Goal: Transaction & Acquisition: Purchase product/service

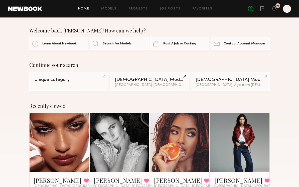
click at [278, 13] on header "Home Models Requests Job Posts Favorites Sign Out No fees up to $5,000 95 L" at bounding box center [149, 9] width 299 height 18
click at [274, 8] on icon at bounding box center [274, 9] width 4 height 4
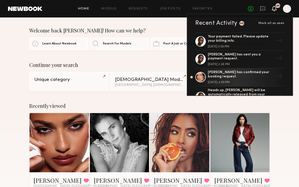
click at [69, 138] on link at bounding box center [59, 142] width 27 height 59
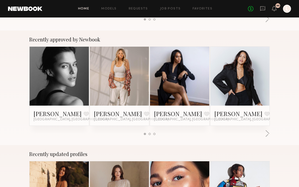
scroll to position [181, 0]
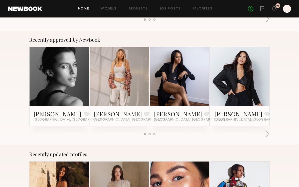
click at [70, 78] on link at bounding box center [59, 76] width 27 height 59
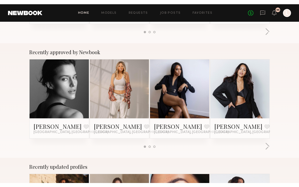
scroll to position [182, 0]
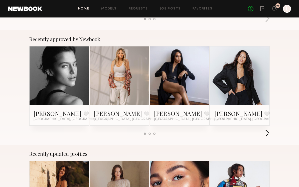
click at [266, 134] on button "button" at bounding box center [267, 134] width 5 height 8
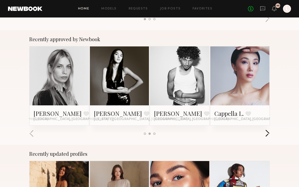
click at [266, 136] on button "button" at bounding box center [267, 134] width 5 height 8
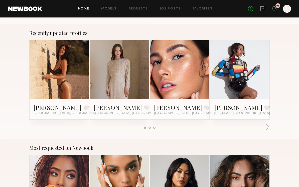
scroll to position [304, 0]
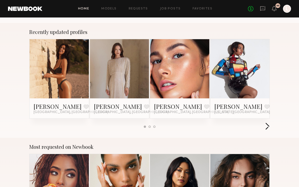
click at [269, 128] on button "button" at bounding box center [267, 127] width 5 height 8
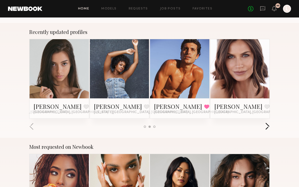
click at [269, 129] on button "button" at bounding box center [267, 127] width 5 height 8
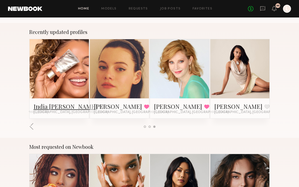
click at [63, 109] on link "India Rae H." at bounding box center [66, 107] width 64 height 8
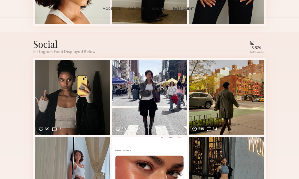
scroll to position [618, 0]
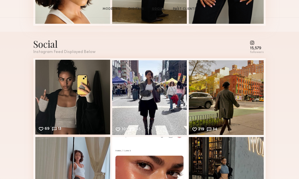
click at [71, 83] on div "69 13 Likes & comments displayed to show model’s engagement" at bounding box center [72, 97] width 75 height 75
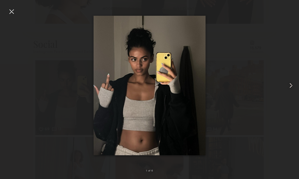
click at [287, 90] on common-icon at bounding box center [291, 86] width 8 height 8
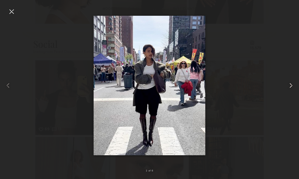
click at [287, 90] on common-icon at bounding box center [291, 86] width 8 height 8
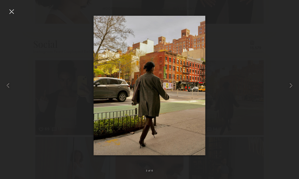
click at [285, 99] on div at bounding box center [149, 85] width 299 height 155
click at [288, 90] on common-icon at bounding box center [291, 86] width 8 height 8
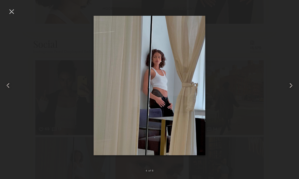
click at [288, 90] on common-icon at bounding box center [291, 86] width 8 height 8
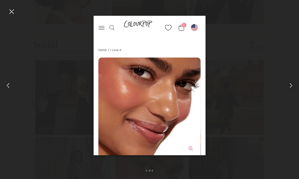
click at [289, 90] on common-icon at bounding box center [291, 86] width 8 height 8
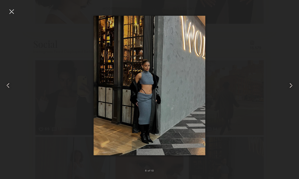
click at [289, 90] on common-icon at bounding box center [291, 86] width 8 height 8
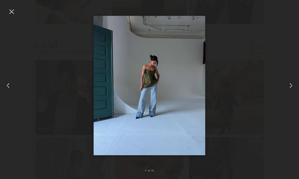
click at [289, 90] on common-icon at bounding box center [291, 86] width 8 height 8
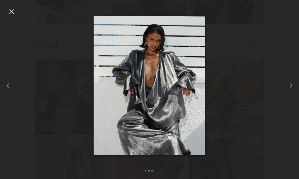
click at [289, 90] on common-icon at bounding box center [291, 86] width 8 height 8
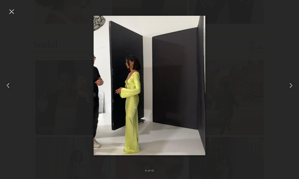
click at [290, 90] on common-icon at bounding box center [291, 86] width 8 height 8
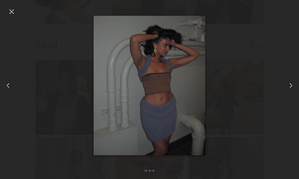
click at [290, 90] on common-icon at bounding box center [291, 86] width 8 height 8
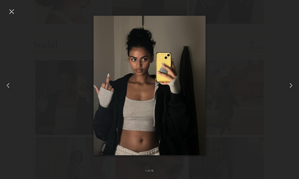
click at [291, 90] on common-icon at bounding box center [291, 86] width 8 height 8
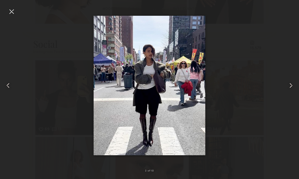
click at [276, 55] on div at bounding box center [149, 85] width 299 height 155
click at [18, 15] on div at bounding box center [149, 85] width 299 height 155
click at [11, 14] on div at bounding box center [12, 12] width 8 height 8
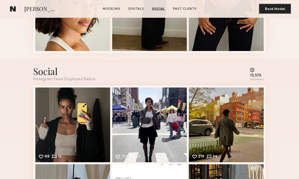
scroll to position [589, 0]
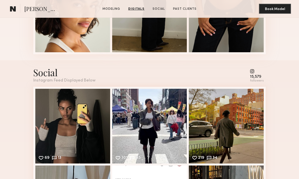
click at [257, 73] on common-icon at bounding box center [257, 71] width 14 height 5
click at [257, 74] on common-icon at bounding box center [257, 71] width 14 height 5
click at [257, 75] on div "15,579 followers" at bounding box center [257, 76] width 14 height 14
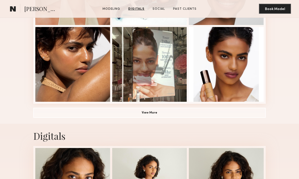
scroll to position [341, 0]
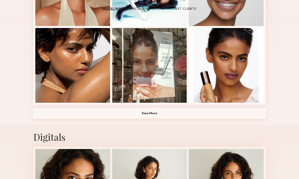
click at [233, 110] on button "View More" at bounding box center [149, 114] width 232 height 10
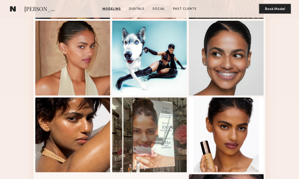
scroll to position [271, 0]
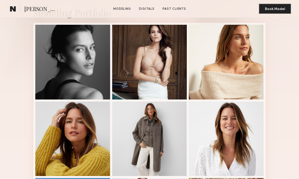
scroll to position [101, 0]
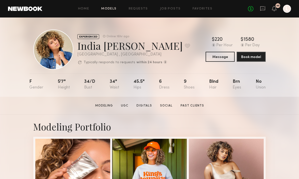
click at [110, 9] on link "Models" at bounding box center [108, 8] width 15 height 3
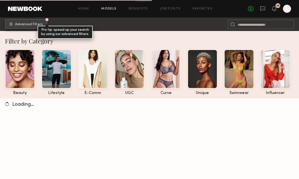
click at [18, 24] on span "Advanced Filters" at bounding box center [29, 25] width 28 height 4
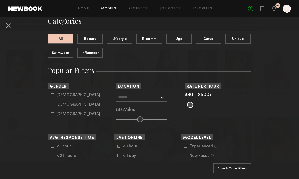
scroll to position [53, 0]
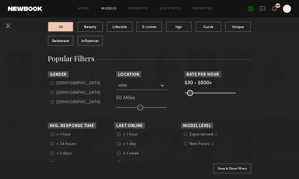
click at [158, 85] on input "text" at bounding box center [138, 85] width 41 height 9
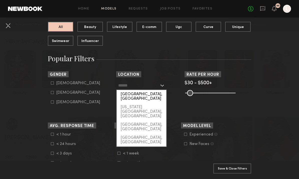
click at [158, 94] on div "Los Angeles, CA" at bounding box center [142, 96] width 50 height 13
type input "**********"
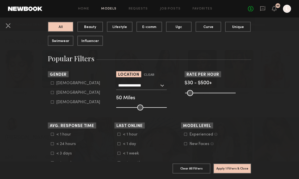
click at [53, 92] on icon at bounding box center [52, 92] width 3 height 3
type input "**"
click at [141, 110] on input "range" at bounding box center [141, 108] width 51 height 6
type input "***"
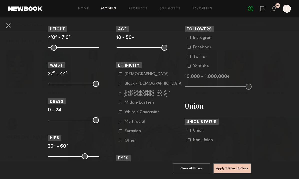
scroll to position [233, 0]
click at [122, 104] on icon at bounding box center [120, 102] width 3 height 3
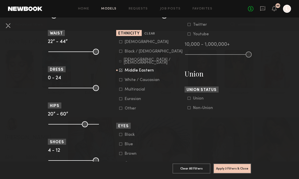
scroll to position [263, 0]
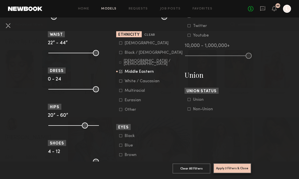
click at [237, 168] on button "Apply 3 Filters & Close" at bounding box center [232, 168] width 38 height 10
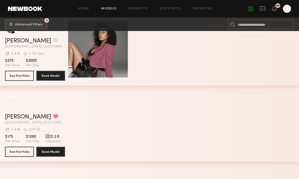
scroll to position [558, 0]
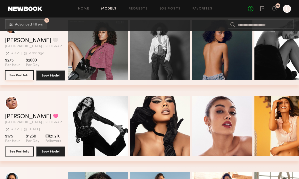
click at [25, 78] on button "See Portfolio" at bounding box center [19, 75] width 29 height 10
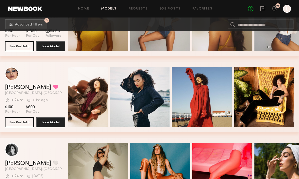
scroll to position [0, 21]
click at [25, 124] on button "See Portfolio" at bounding box center [19, 122] width 29 height 10
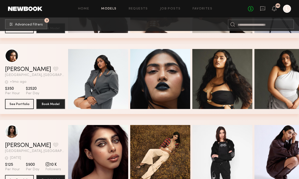
scroll to position [1687, 0]
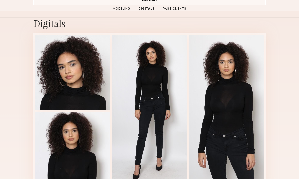
scroll to position [454, 0]
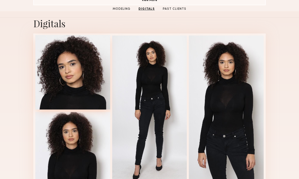
click at [100, 75] on div at bounding box center [72, 72] width 75 height 75
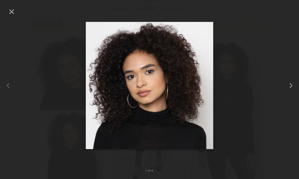
click at [288, 90] on common-icon at bounding box center [291, 86] width 8 height 8
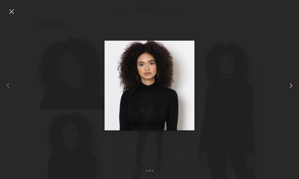
click at [289, 90] on common-icon at bounding box center [291, 86] width 8 height 8
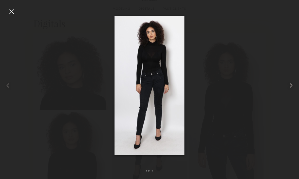
click at [290, 90] on common-icon at bounding box center [291, 86] width 8 height 8
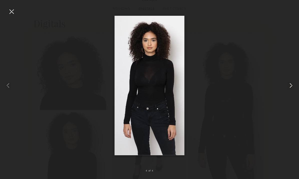
click at [290, 90] on common-icon at bounding box center [291, 86] width 8 height 8
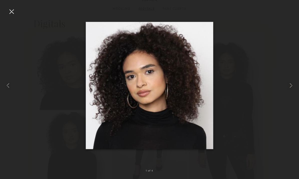
click at [276, 66] on div at bounding box center [149, 85] width 299 height 155
click at [18, 9] on div at bounding box center [149, 85] width 299 height 155
click at [13, 11] on div at bounding box center [12, 12] width 8 height 8
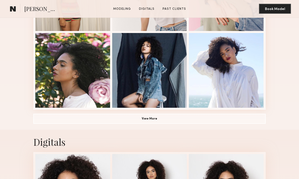
scroll to position [335, 0]
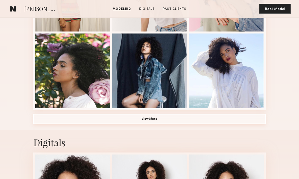
click at [150, 118] on button "View More" at bounding box center [149, 119] width 232 height 10
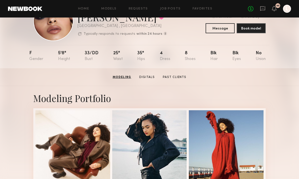
scroll to position [28, 0]
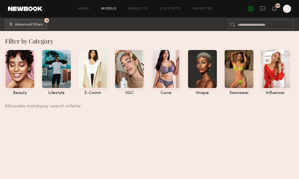
scroll to position [1910, 0]
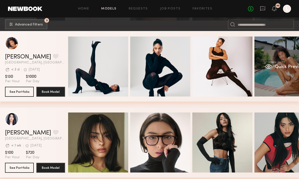
click at [286, 84] on div "Quick Preview" at bounding box center [284, 67] width 60 height 60
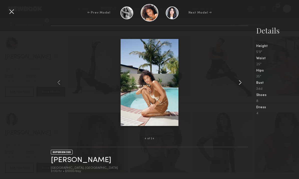
click at [243, 87] on common-icon at bounding box center [240, 83] width 8 height 8
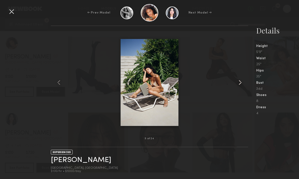
click at [244, 87] on common-icon at bounding box center [240, 83] width 8 height 8
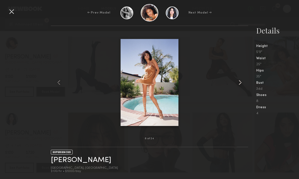
click at [243, 87] on common-icon at bounding box center [240, 83] width 8 height 8
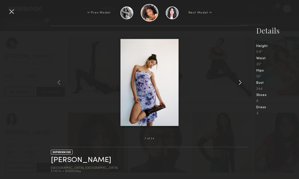
click at [243, 87] on common-icon at bounding box center [240, 83] width 8 height 8
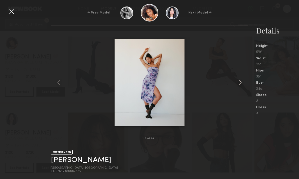
click at [244, 87] on common-icon at bounding box center [240, 83] width 8 height 8
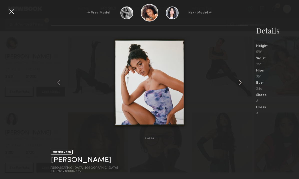
click at [244, 87] on common-icon at bounding box center [240, 83] width 8 height 8
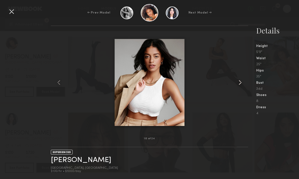
click at [241, 87] on common-icon at bounding box center [240, 83] width 8 height 8
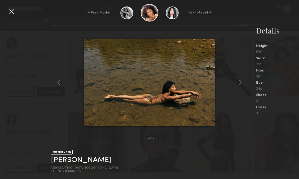
click at [15, 9] on div at bounding box center [12, 12] width 8 height 8
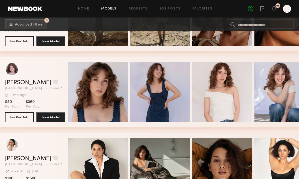
scroll to position [3939, 0]
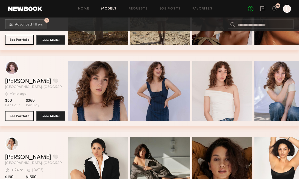
click at [23, 40] on button "See Portfolio" at bounding box center [19, 40] width 29 height 10
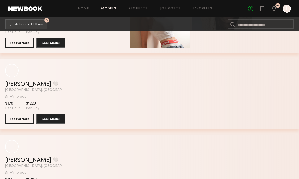
scroll to position [5153, 0]
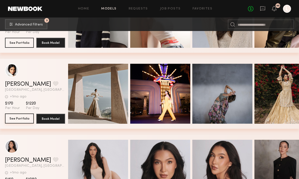
click at [32, 120] on button "See Portfolio" at bounding box center [19, 119] width 29 height 10
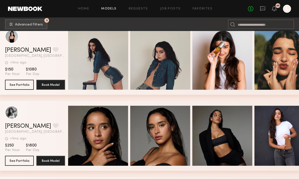
scroll to position [6096, 0]
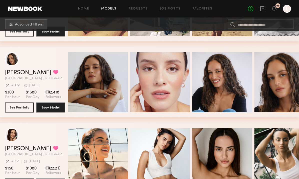
scroll to position [749, 0]
click at [30, 104] on button "See Portfolio" at bounding box center [19, 107] width 29 height 10
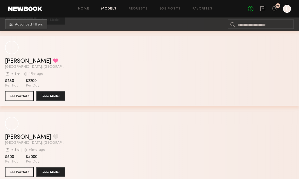
scroll to position [4942, 0]
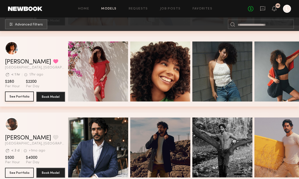
click at [31, 98] on button "See Portfolio" at bounding box center [19, 97] width 29 height 10
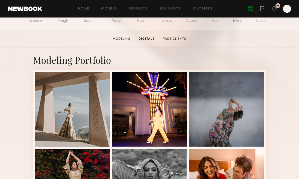
scroll to position [63, 0]
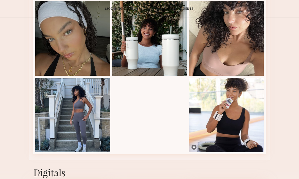
scroll to position [991, 0]
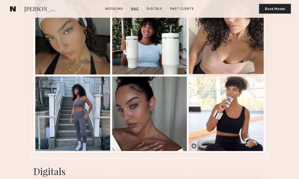
click at [217, 62] on div at bounding box center [226, 36] width 75 height 75
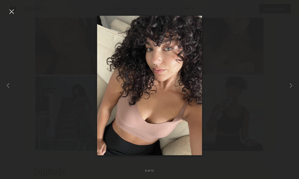
click at [12, 11] on div at bounding box center [12, 12] width 8 height 8
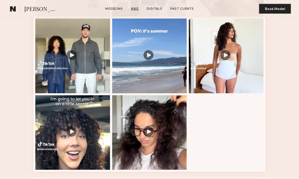
scroll to position [638, 0]
